Goal: Task Accomplishment & Management: Use online tool/utility

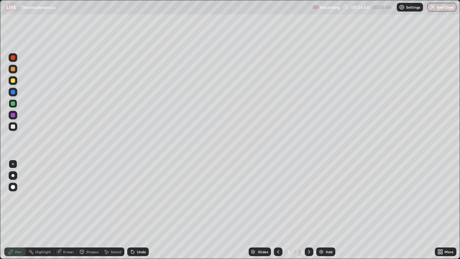
scroll to position [259, 460]
click at [17, 177] on div at bounding box center [13, 175] width 9 height 9
click at [329, 251] on div "Add" at bounding box center [329, 252] width 7 height 4
click at [14, 105] on div at bounding box center [13, 103] width 4 height 4
click at [15, 116] on div at bounding box center [13, 115] width 9 height 9
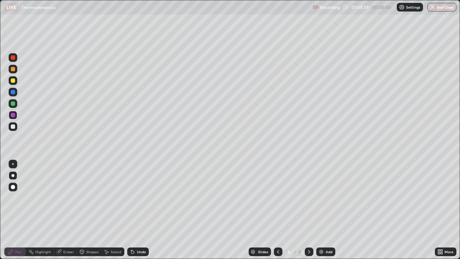
click at [327, 253] on div "Add" at bounding box center [329, 252] width 7 height 4
click at [16, 79] on div at bounding box center [13, 80] width 9 height 9
click at [138, 250] on div "Undo" at bounding box center [141, 252] width 9 height 4
click at [137, 248] on div "Undo" at bounding box center [138, 251] width 22 height 9
click at [65, 251] on div "Eraser" at bounding box center [68, 252] width 11 height 4
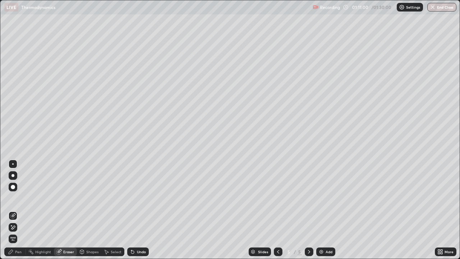
click at [19, 250] on div "Pen" at bounding box center [18, 252] width 6 height 4
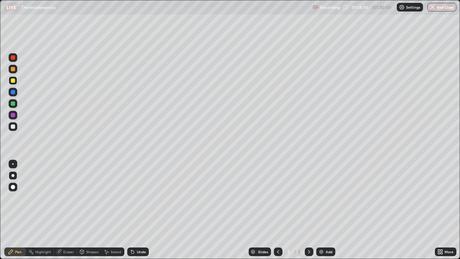
click at [326, 253] on div "Add" at bounding box center [329, 252] width 7 height 4
click at [14, 127] on div at bounding box center [13, 126] width 4 height 4
click at [317, 247] on div "Slides 6 / 6 Add" at bounding box center [292, 251] width 286 height 14
click at [317, 252] on div "Add" at bounding box center [325, 251] width 19 height 9
click at [13, 104] on div at bounding box center [13, 103] width 4 height 4
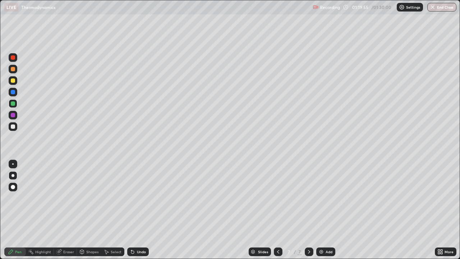
click at [13, 127] on div at bounding box center [13, 126] width 4 height 4
click at [329, 251] on div "Add" at bounding box center [329, 252] width 7 height 4
click at [326, 253] on div "Add" at bounding box center [329, 252] width 7 height 4
click at [14, 72] on div at bounding box center [13, 69] width 9 height 9
click at [134, 248] on div "Undo" at bounding box center [138, 251] width 22 height 9
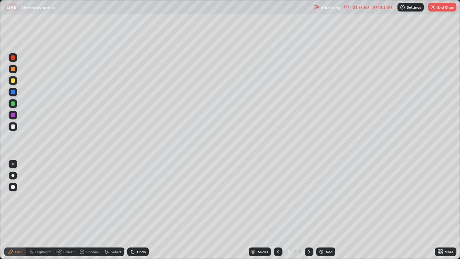
click at [136, 254] on div "Undo" at bounding box center [138, 251] width 22 height 9
click at [137, 250] on div "Undo" at bounding box center [141, 252] width 9 height 4
click at [138, 248] on div "Undo" at bounding box center [138, 251] width 22 height 9
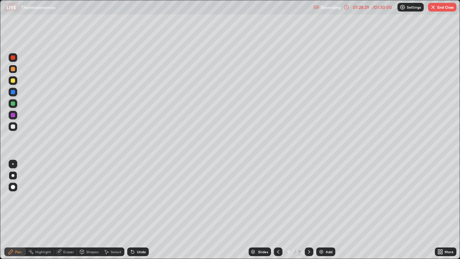
click at [138, 249] on div "Undo" at bounding box center [138, 251] width 22 height 9
click at [138, 248] on div "Undo" at bounding box center [138, 251] width 22 height 9
click at [139, 251] on div "Undo" at bounding box center [141, 252] width 9 height 4
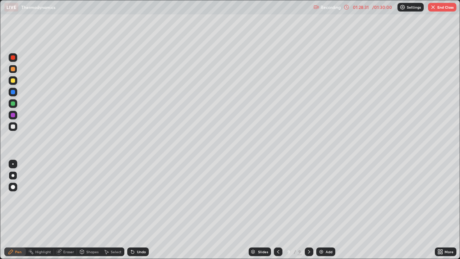
click at [139, 251] on div "Undo" at bounding box center [141, 252] width 9 height 4
click at [12, 105] on div at bounding box center [13, 103] width 4 height 4
click at [15, 124] on div at bounding box center [13, 126] width 9 height 9
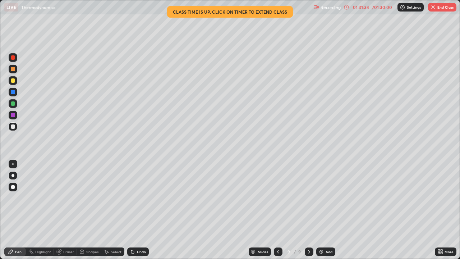
click at [440, 9] on button "End Class" at bounding box center [442, 7] width 28 height 9
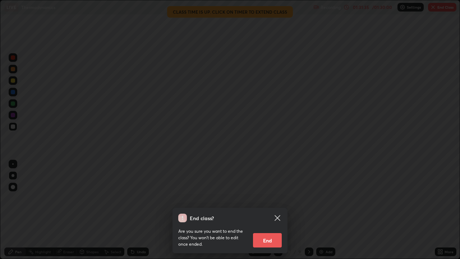
click at [280, 241] on button "End" at bounding box center [267, 240] width 29 height 14
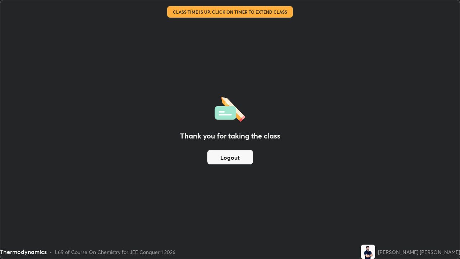
click at [245, 158] on button "Logout" at bounding box center [230, 157] width 46 height 14
